Goal: Use online tool/utility

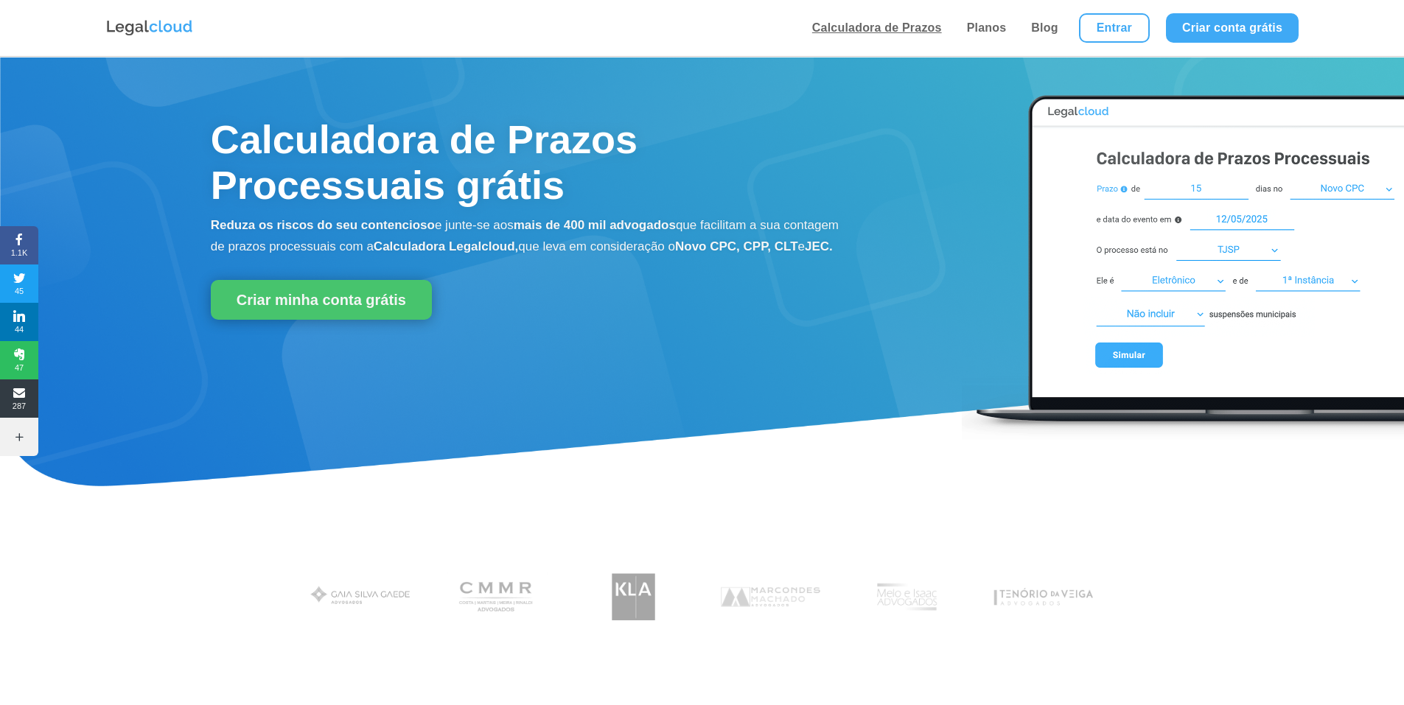
click at [855, 53] on link "Calculadora de Prazos" at bounding box center [877, 28] width 139 height 56
click at [819, 43] on link "Calculadora de Prazos" at bounding box center [877, 28] width 139 height 56
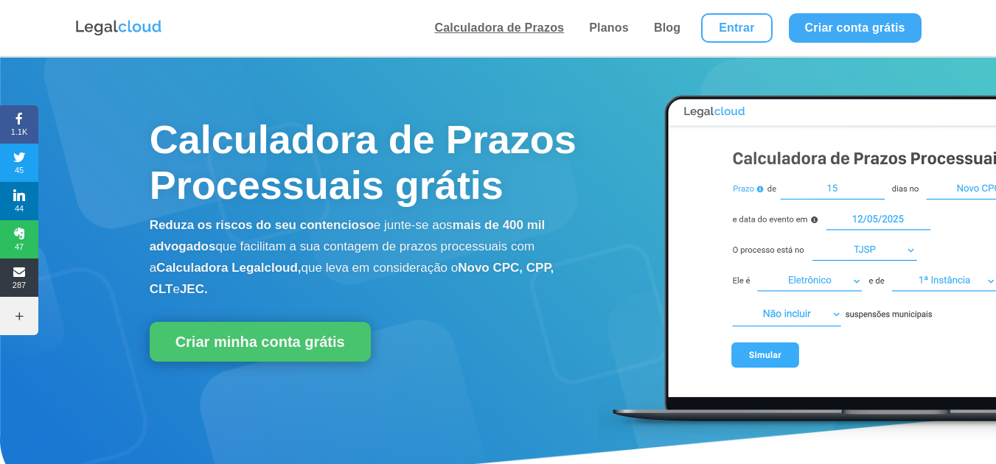
click at [478, 55] on link "Calculadora de Prazos" at bounding box center [499, 28] width 139 height 56
